Goal: Information Seeking & Learning: Learn about a topic

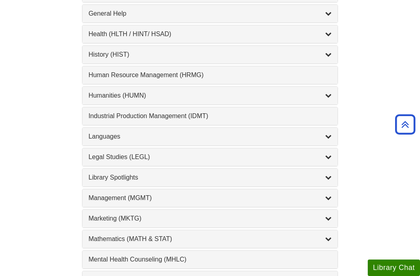
scroll to position [588, 0]
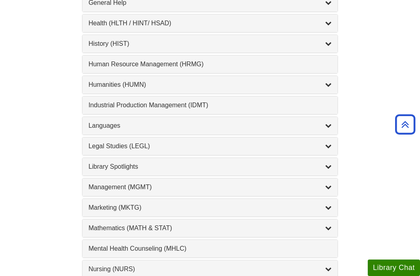
click at [188, 203] on div "Marketing (MKTG) , 4 guides" at bounding box center [209, 208] width 255 height 18
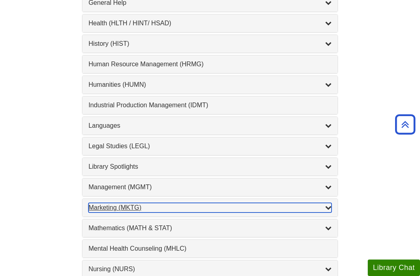
click at [325, 205] on link "Marketing (MKTG) , 4 guides" at bounding box center [209, 208] width 243 height 10
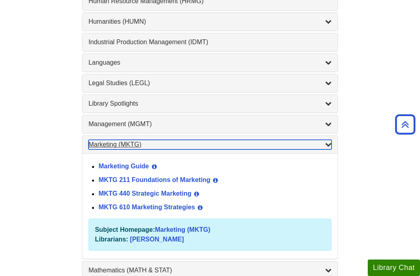
scroll to position [653, 0]
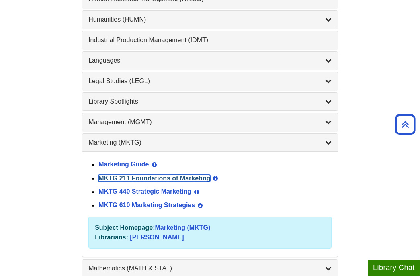
click at [175, 179] on link "MKTG 211 Foundations of Marketing" at bounding box center [154, 178] width 112 height 7
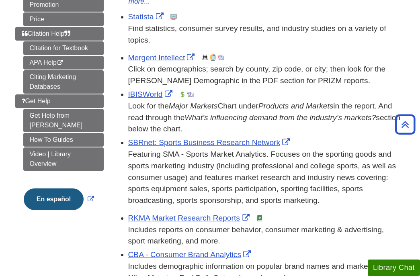
scroll to position [235, 0]
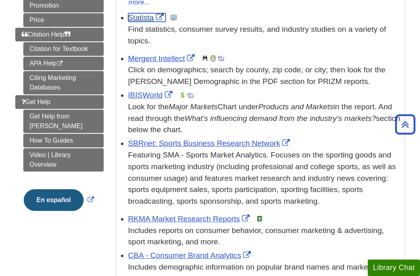
click at [147, 16] on link "Statista" at bounding box center [146, 17] width 37 height 8
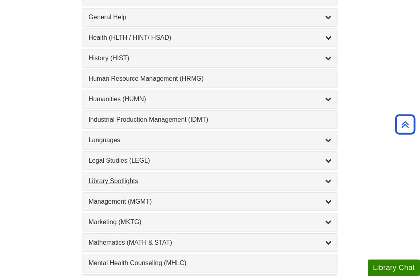
scroll to position [579, 0]
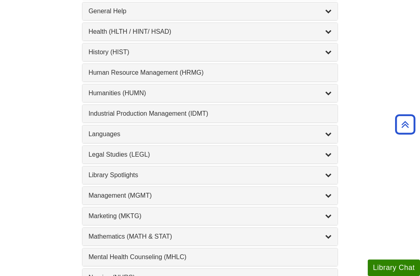
click at [341, 211] on div "1 Student Guide to Using the Library , 1 guides Welcome to the Digital Library!…" at bounding box center [210, 125] width 268 height 820
click at [332, 213] on div "Marketing (MKTG) , 4 guides" at bounding box center [209, 216] width 255 height 18
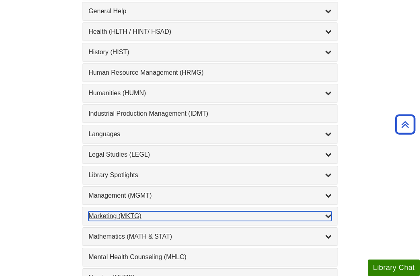
click at [327, 218] on icon "List of Subjects" at bounding box center [328, 216] width 6 height 6
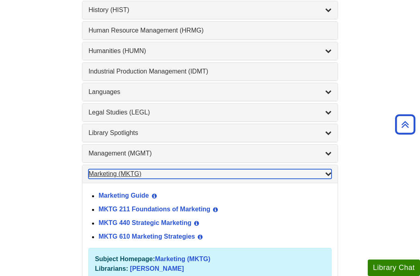
scroll to position [637, 0]
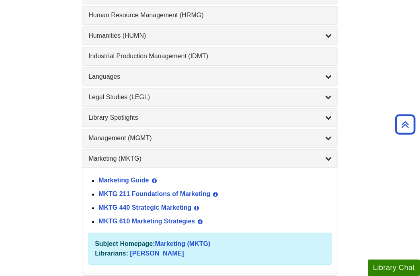
click at [158, 188] on div "MKTG 211 Foundations of Marketing View Guide Info" at bounding box center [214, 195] width 233 height 14
click at [158, 193] on link "MKTG 211 Foundations of Marketing" at bounding box center [154, 194] width 112 height 7
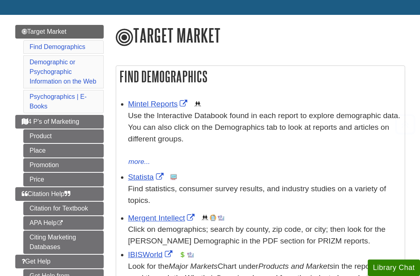
scroll to position [106, 0]
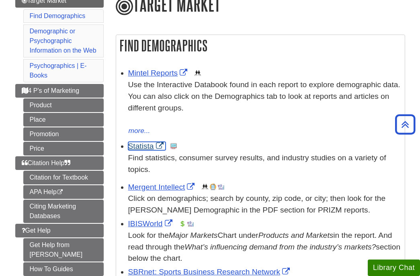
click at [142, 149] on link "Statista" at bounding box center [146, 146] width 37 height 8
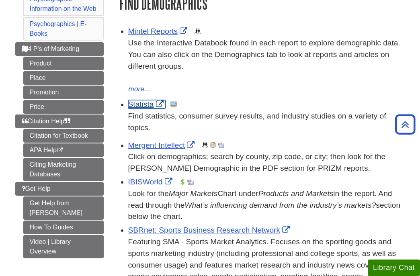
scroll to position [150, 0]
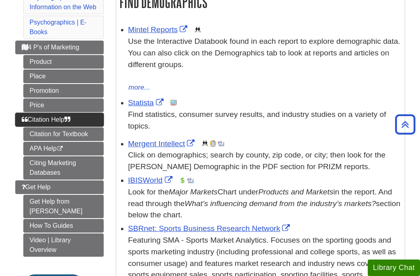
click at [74, 119] on link "Citation Help" at bounding box center [59, 120] width 88 height 14
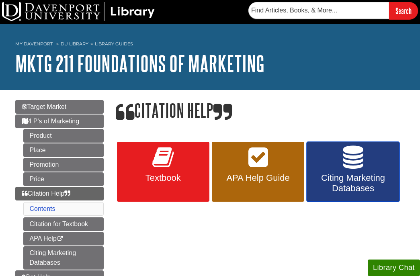
click at [322, 175] on span "Citing Marketing Databases" at bounding box center [353, 183] width 80 height 21
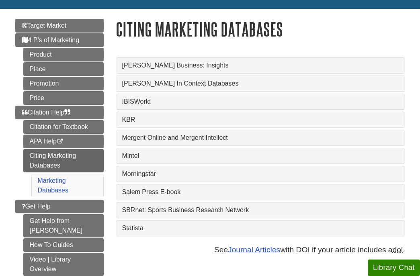
scroll to position [82, 0]
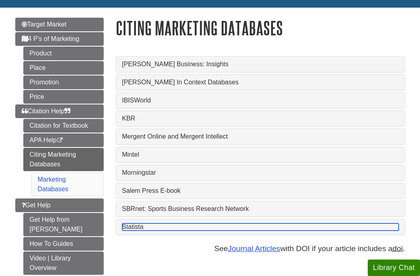
click at [169, 230] on link "Statista" at bounding box center [260, 226] width 277 height 7
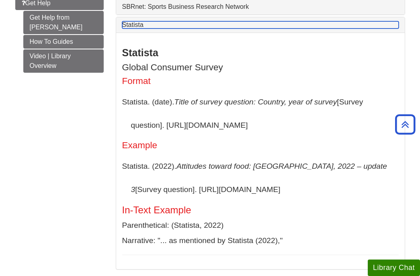
scroll to position [283, 0]
